Goal: Task Accomplishment & Management: Use online tool/utility

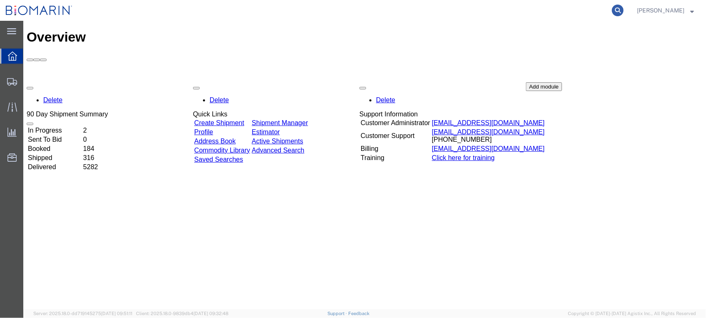
click at [624, 7] on icon at bounding box center [618, 11] width 12 height 12
click at [454, 11] on input "search" at bounding box center [485, 10] width 253 height 20
paste input "S02389907"
type input "S02389907"
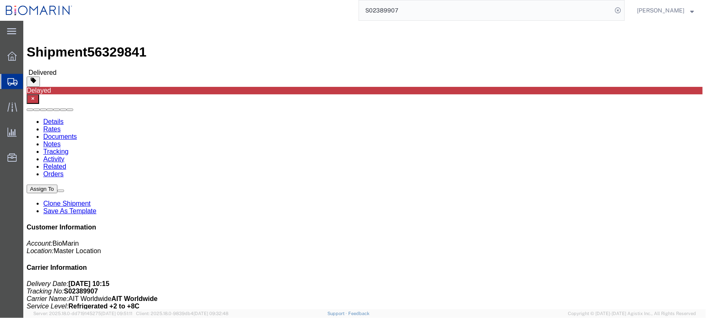
click link "Documents"
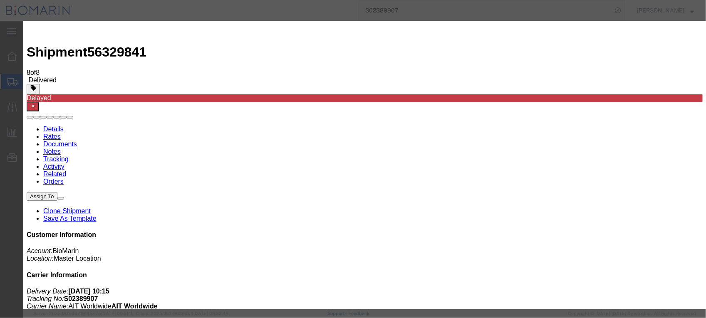
type input "C:\fakepath\B8P-1557490-2.PDF"
select select
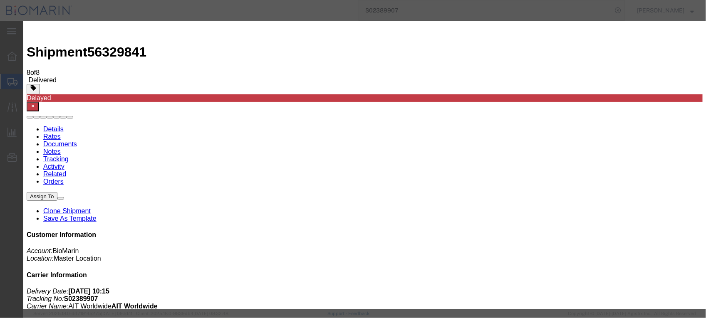
select select
